Goal: Task Accomplishment & Management: Complete application form

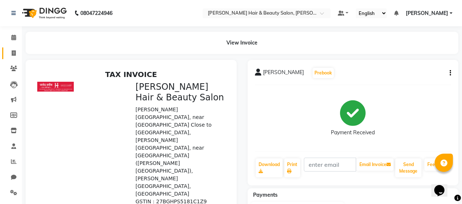
click at [14, 55] on icon at bounding box center [14, 52] width 4 height 5
select select "service"
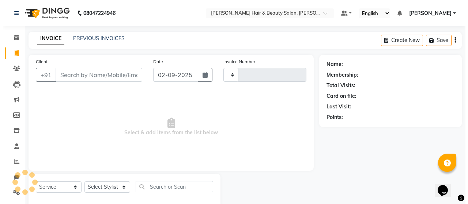
scroll to position [15, 0]
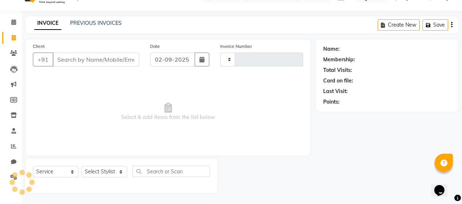
type input "2713"
select select "7927"
click at [85, 59] on input "Client" at bounding box center [96, 60] width 87 height 14
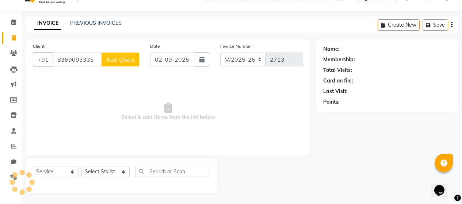
type input "8369093335"
click at [122, 60] on span "Add Client" at bounding box center [120, 59] width 29 height 7
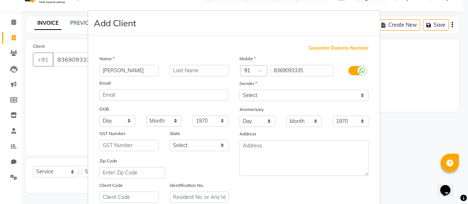
type input "[PERSON_NAME]"
click at [188, 69] on input "text" at bounding box center [199, 70] width 59 height 11
type input "Soras"
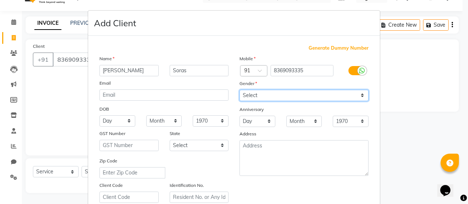
click at [358, 95] on select "Select [DEMOGRAPHIC_DATA] [DEMOGRAPHIC_DATA] Other Prefer Not To Say" at bounding box center [303, 95] width 129 height 11
select select "[DEMOGRAPHIC_DATA]"
click at [239, 90] on select "Select [DEMOGRAPHIC_DATA] [DEMOGRAPHIC_DATA] Other Prefer Not To Say" at bounding box center [303, 95] width 129 height 11
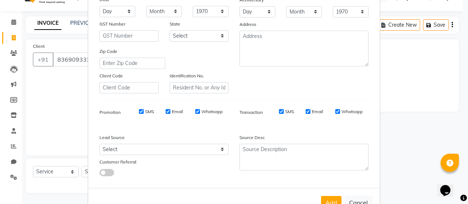
click at [149, 111] on label "SMS" at bounding box center [149, 112] width 9 height 7
click at [144, 111] on input "SMS" at bounding box center [141, 111] width 5 height 5
checkbox input "false"
click at [175, 113] on label "Email" at bounding box center [177, 112] width 11 height 7
click at [170, 113] on input "Email" at bounding box center [168, 111] width 5 height 5
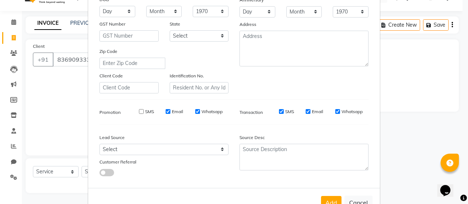
checkbox input "false"
click at [209, 113] on label "Whatsapp" at bounding box center [211, 112] width 21 height 7
click at [200, 113] on input "Whatsapp" at bounding box center [197, 111] width 5 height 5
checkbox input "false"
click at [289, 111] on label "SMS" at bounding box center [289, 112] width 9 height 7
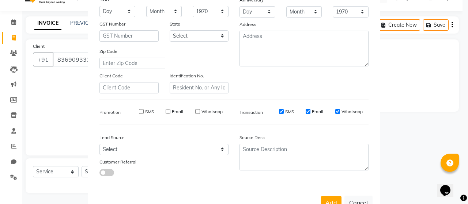
click at [284, 111] on input "SMS" at bounding box center [281, 111] width 5 height 5
checkbox input "false"
click at [312, 110] on label "Email" at bounding box center [317, 112] width 11 height 7
click at [310, 110] on input "Email" at bounding box center [308, 111] width 5 height 5
checkbox input "false"
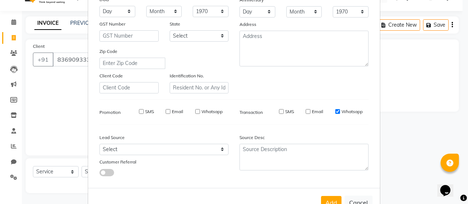
click at [345, 110] on label "Whatsapp" at bounding box center [351, 112] width 21 height 7
click at [340, 110] on input "Whatsapp" at bounding box center [337, 111] width 5 height 5
checkbox input "false"
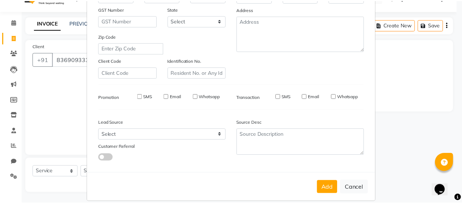
scroll to position [133, 0]
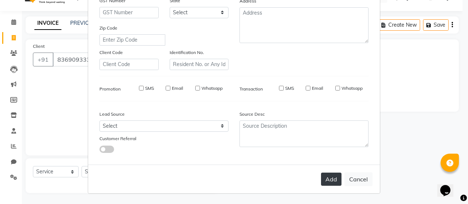
click at [325, 175] on button "Add" at bounding box center [331, 179] width 20 height 13
select select
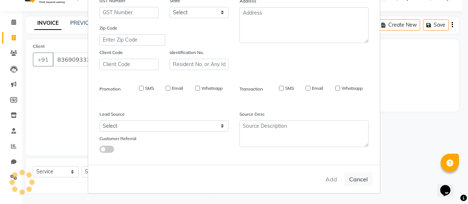
select select
checkbox input "false"
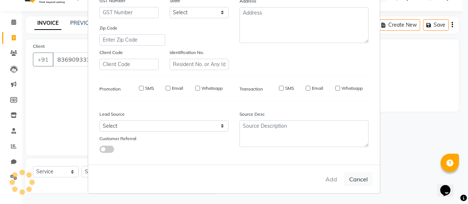
checkbox input "false"
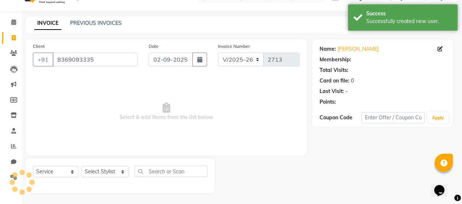
select select "1: Object"
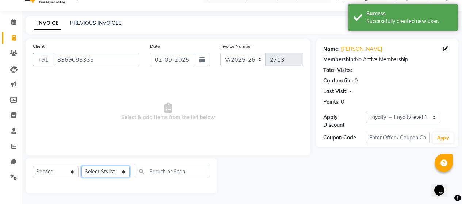
click at [118, 173] on select "Select Stylist [PERSON_NAME] Zibral [PERSON_NAME] [PERSON_NAME] [PERSON_NAME] […" at bounding box center [106, 171] width 48 height 11
select select "72240"
click at [82, 166] on select "Select Stylist [PERSON_NAME] Zibral [PERSON_NAME] [PERSON_NAME] [PERSON_NAME] […" at bounding box center [106, 171] width 48 height 11
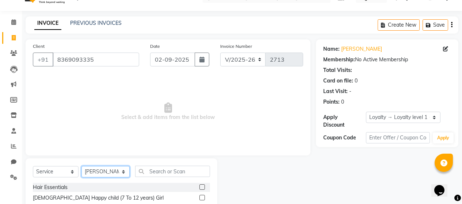
scroll to position [88, 0]
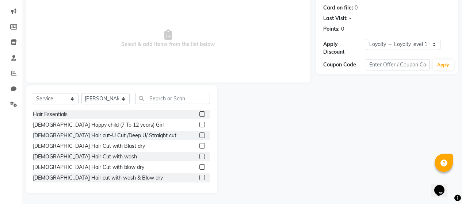
click at [200, 146] on label at bounding box center [202, 145] width 5 height 5
click at [200, 146] on input "checkbox" at bounding box center [202, 146] width 5 height 5
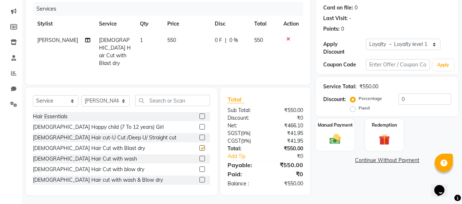
checkbox input "false"
click at [122, 99] on select "Select Stylist [PERSON_NAME] Zibral [PERSON_NAME] [PERSON_NAME] [PERSON_NAME] […" at bounding box center [106, 100] width 48 height 11
select select "72239"
click at [82, 95] on select "Select Stylist [PERSON_NAME] Zibral [PERSON_NAME] [PERSON_NAME] [PERSON_NAME] […" at bounding box center [106, 100] width 48 height 11
click at [200, 158] on label at bounding box center [202, 158] width 5 height 5
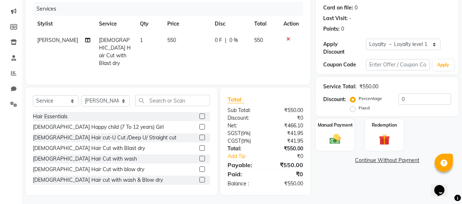
click at [200, 158] on input "checkbox" at bounding box center [202, 159] width 5 height 5
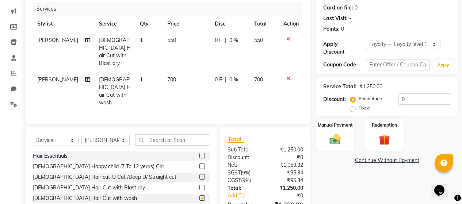
checkbox input "false"
click at [337, 136] on img at bounding box center [335, 139] width 19 height 13
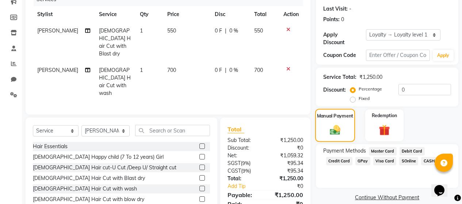
scroll to position [113, 0]
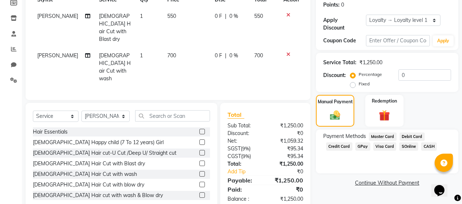
click at [361, 143] on span "GPay" at bounding box center [363, 147] width 15 height 8
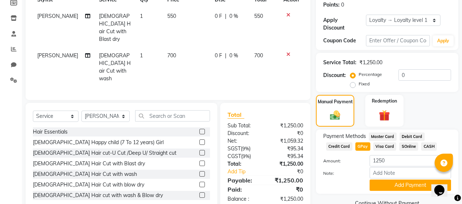
scroll to position [122, 0]
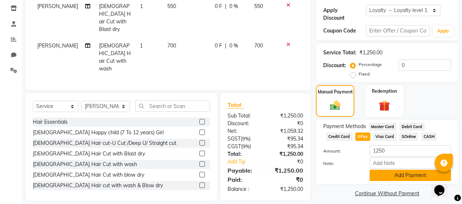
click at [390, 170] on button "Add Payment" at bounding box center [411, 175] width 82 height 11
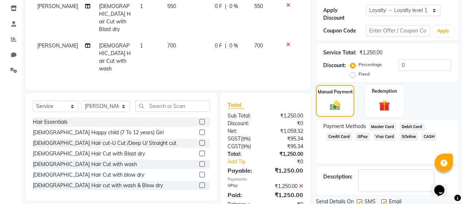
scroll to position [186, 0]
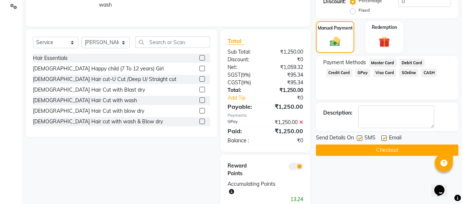
click at [360, 136] on label at bounding box center [359, 138] width 5 height 5
click at [360, 136] on input "checkbox" at bounding box center [359, 138] width 5 height 5
checkbox input "false"
click at [384, 136] on label at bounding box center [384, 138] width 5 height 5
click at [384, 136] on input "checkbox" at bounding box center [384, 138] width 5 height 5
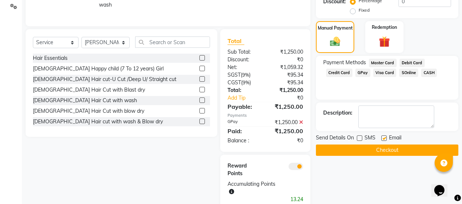
checkbox input "false"
click at [383, 146] on button "Checkout" at bounding box center [387, 150] width 143 height 11
